Goal: Information Seeking & Learning: Learn about a topic

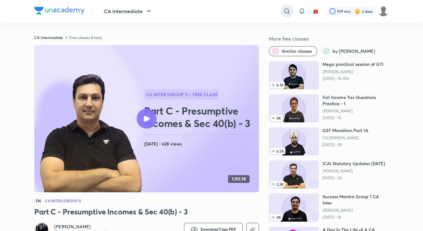
click at [287, 11] on icon at bounding box center [286, 10] width 7 height 7
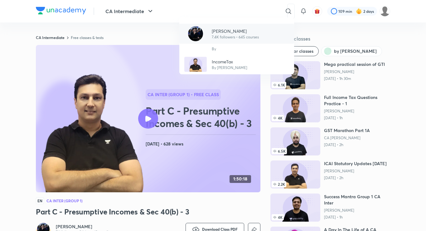
click at [221, 30] on p "[PERSON_NAME]" at bounding box center [235, 31] width 47 height 7
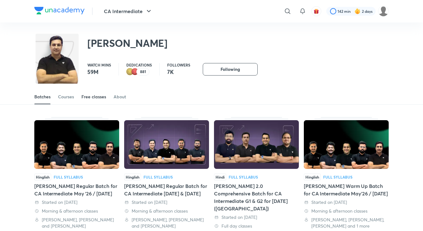
click at [99, 95] on div "Free classes" at bounding box center [93, 97] width 25 height 6
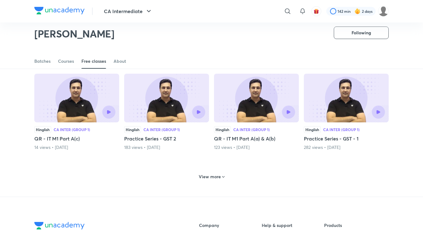
scroll to position [236, 0]
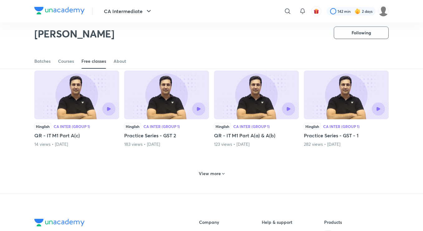
click at [227, 172] on div "View more" at bounding box center [211, 173] width 354 height 16
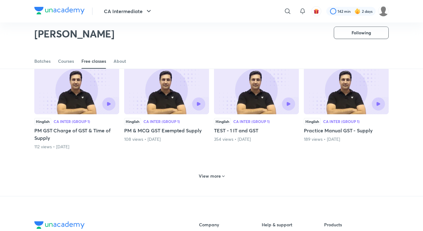
scroll to position [539, 0]
click at [210, 170] on div "View more" at bounding box center [211, 175] width 354 height 16
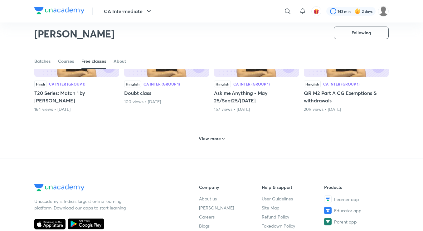
scroll to position [870, 0]
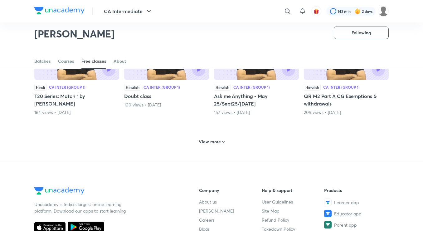
click at [203, 137] on div "View more" at bounding box center [211, 142] width 31 height 10
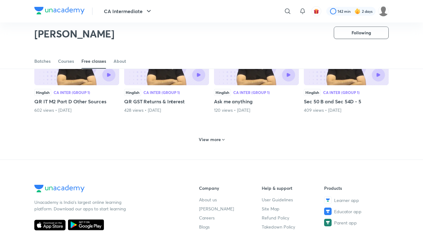
scroll to position [1186, 0]
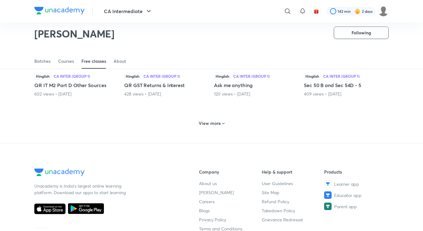
click at [211, 124] on h6 "View more" at bounding box center [210, 123] width 22 height 6
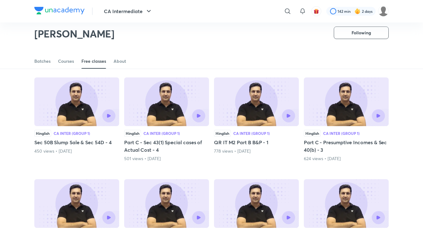
scroll to position [1221, 0]
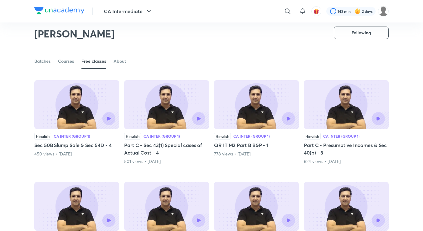
click at [180, 105] on img at bounding box center [166, 104] width 85 height 49
